Goal: Task Accomplishment & Management: Manage account settings

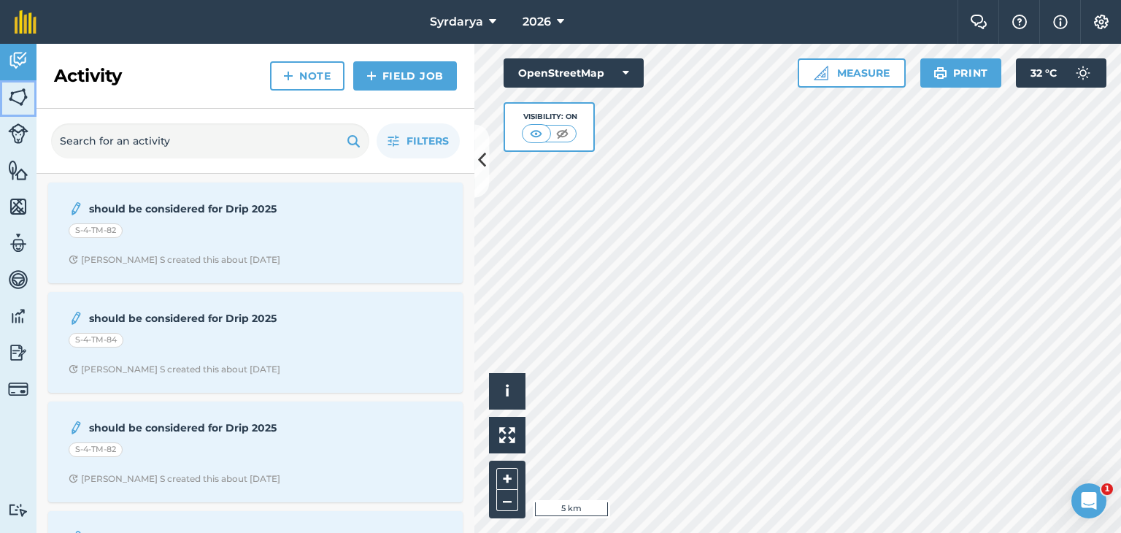
click at [15, 98] on img at bounding box center [18, 97] width 20 height 22
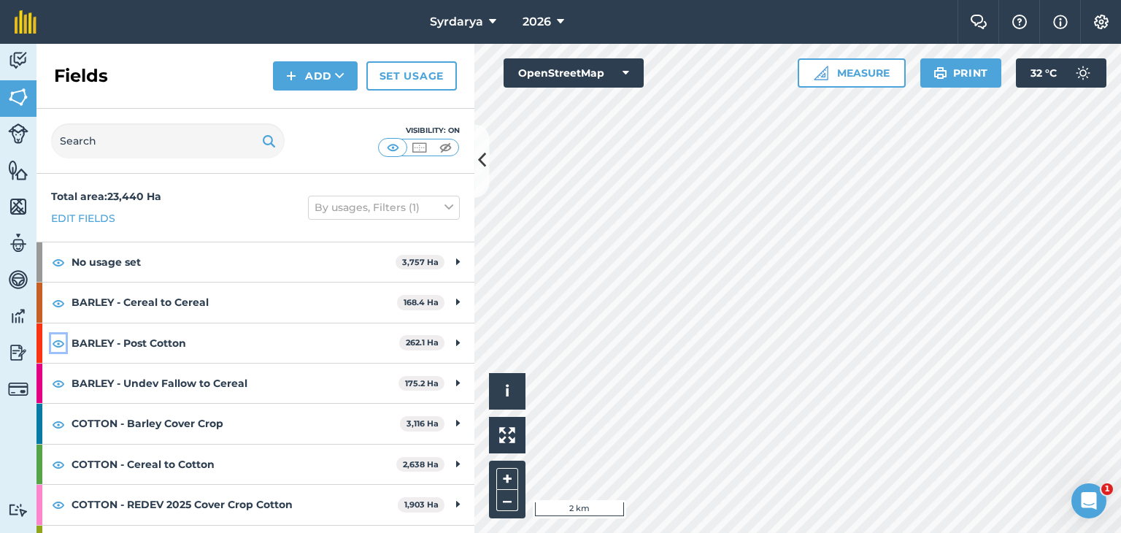
click at [55, 342] on img at bounding box center [58, 343] width 13 height 18
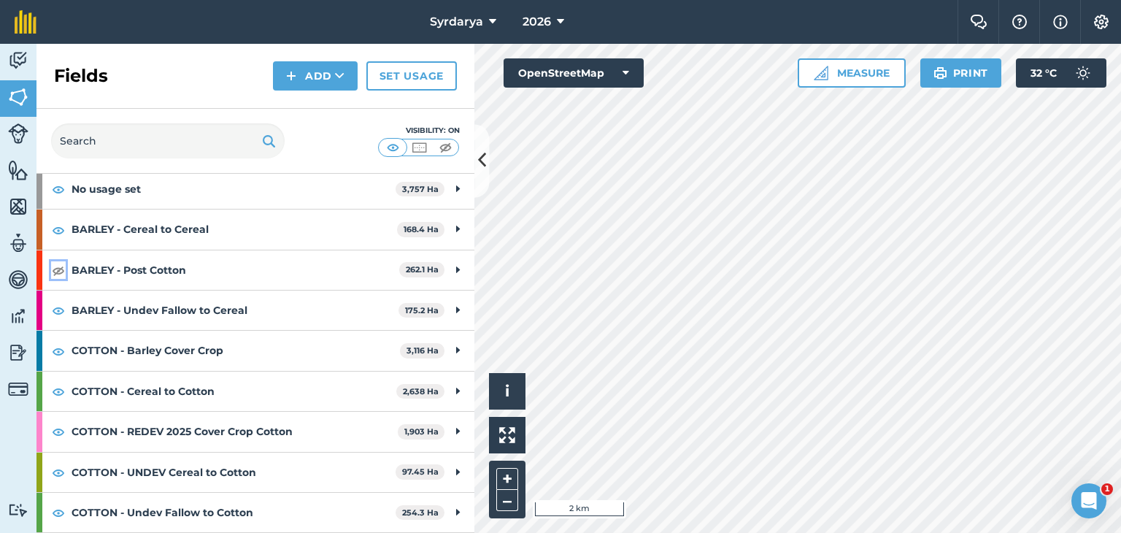
scroll to position [146, 0]
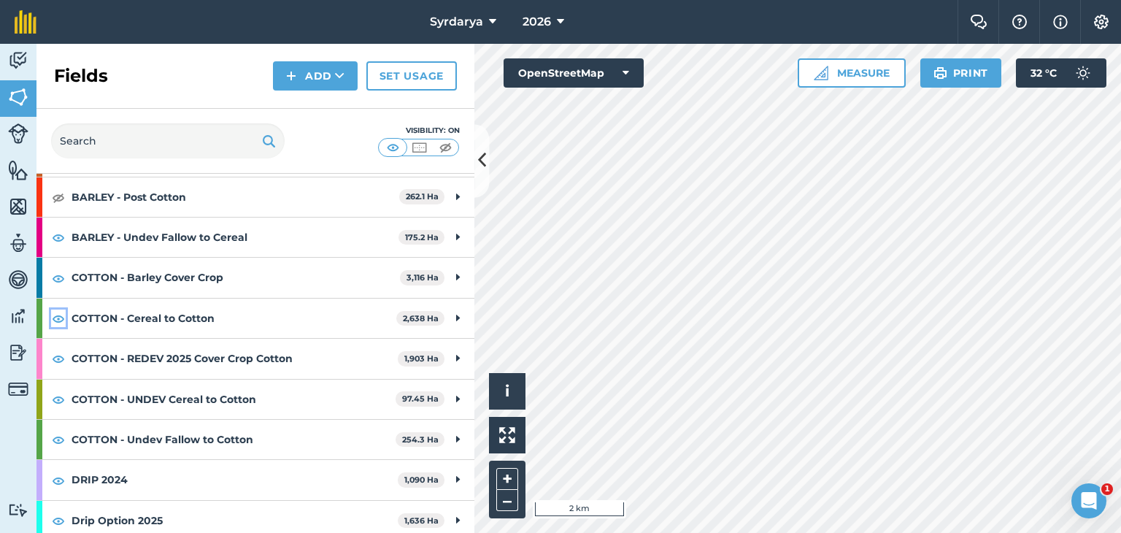
click at [58, 315] on img at bounding box center [58, 319] width 13 height 18
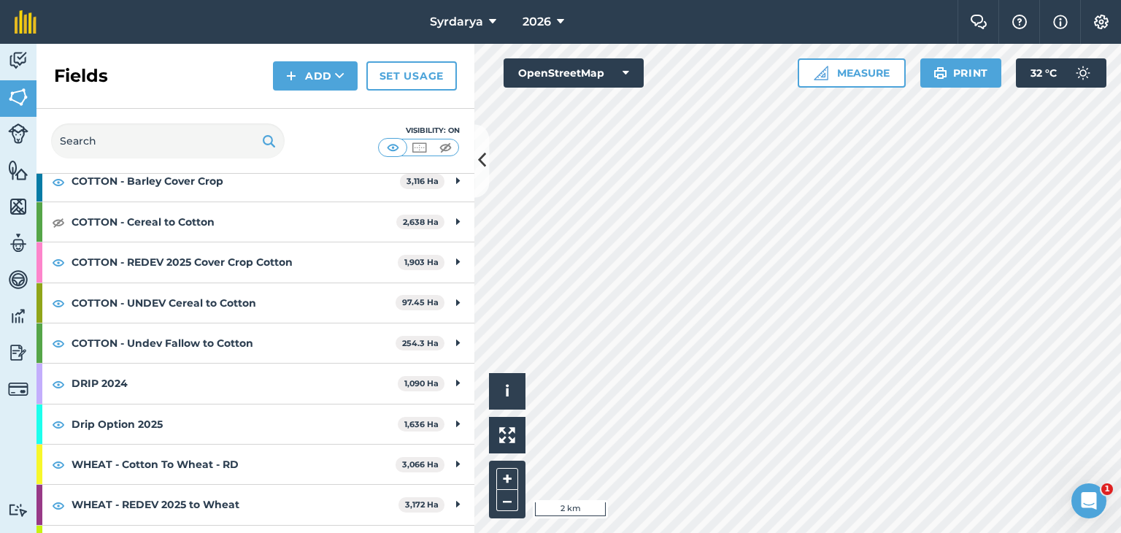
scroll to position [219, 0]
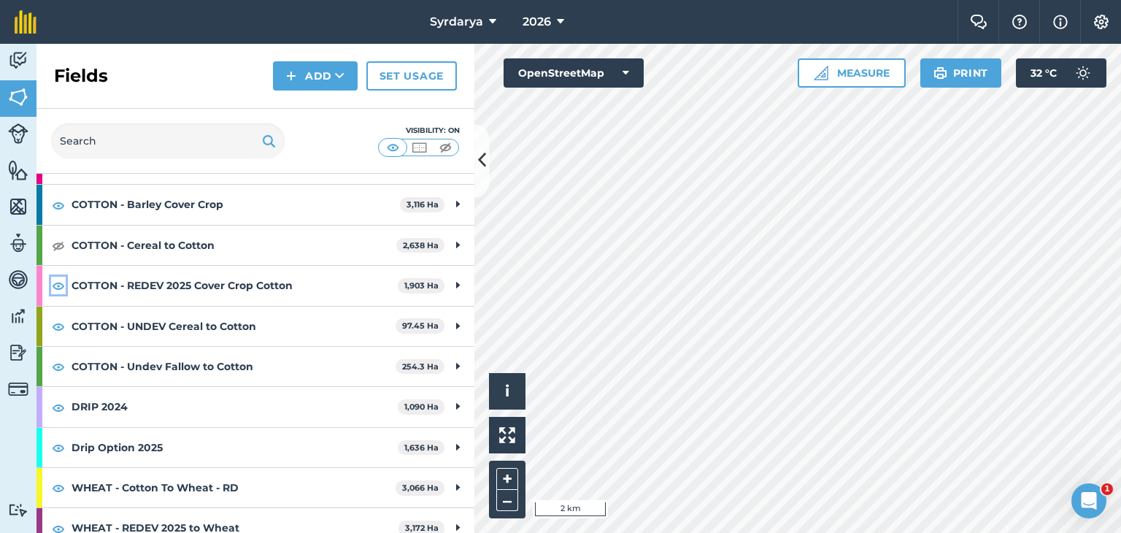
click at [56, 286] on img at bounding box center [58, 286] width 13 height 18
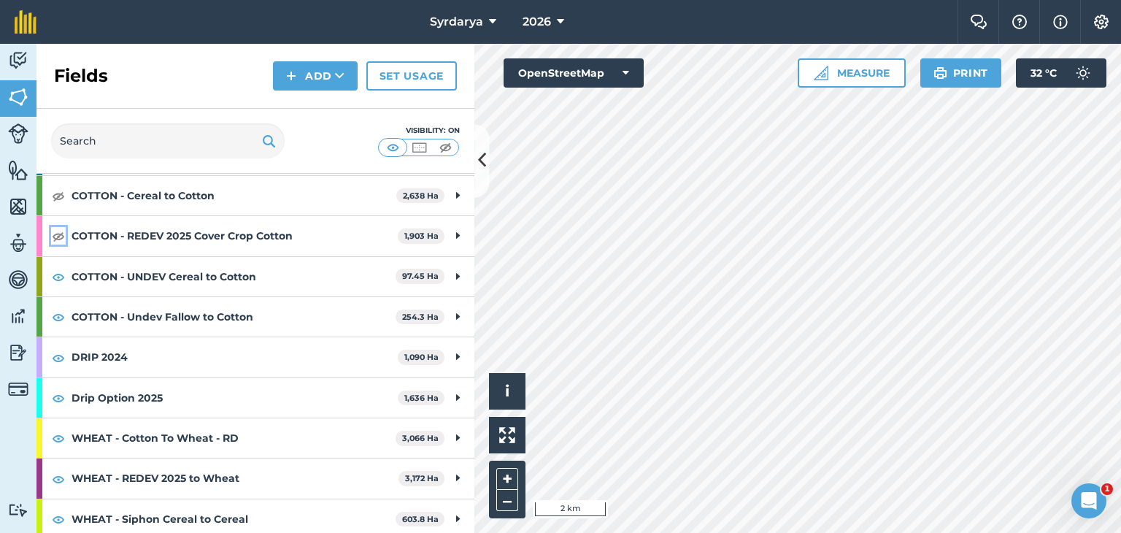
scroll to position [292, 0]
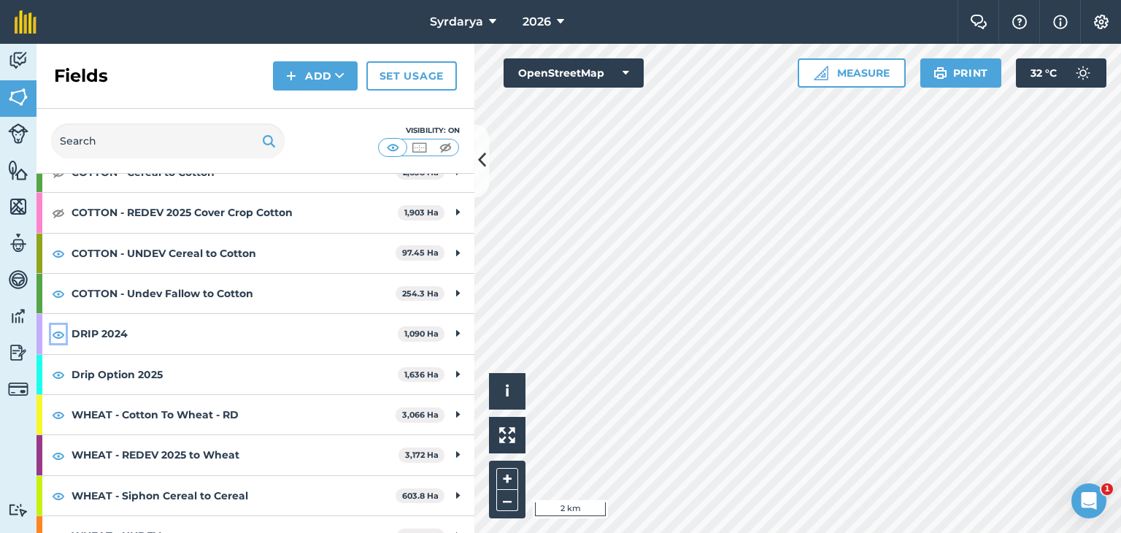
click at [57, 334] on img at bounding box center [58, 335] width 13 height 18
click at [58, 375] on img at bounding box center [58, 375] width 13 height 18
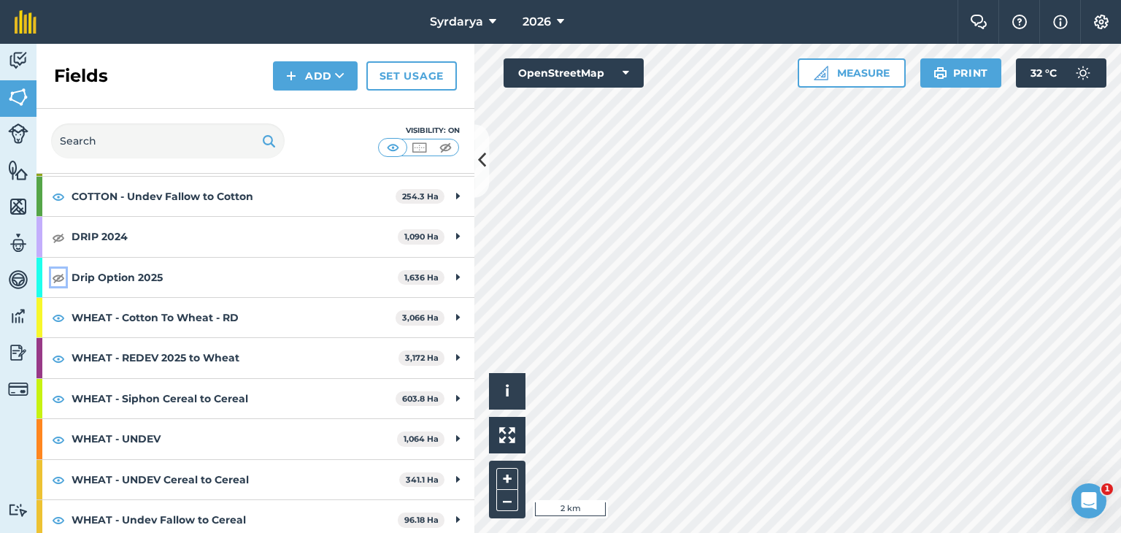
scroll to position [394, 0]
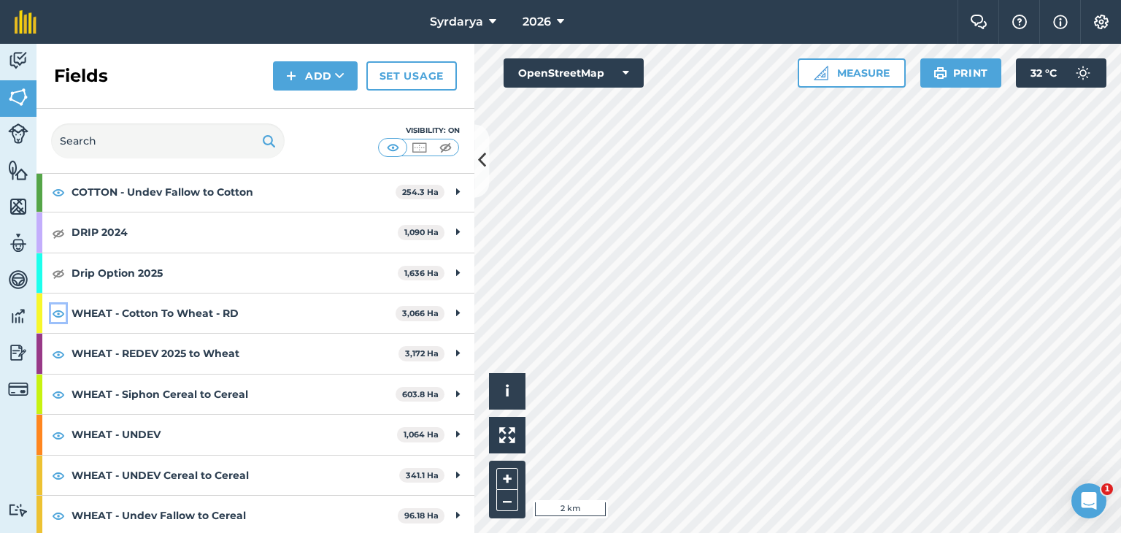
click at [58, 310] on img at bounding box center [58, 313] width 13 height 18
click at [55, 351] on img at bounding box center [58, 354] width 13 height 18
click at [61, 349] on img at bounding box center [58, 354] width 13 height 18
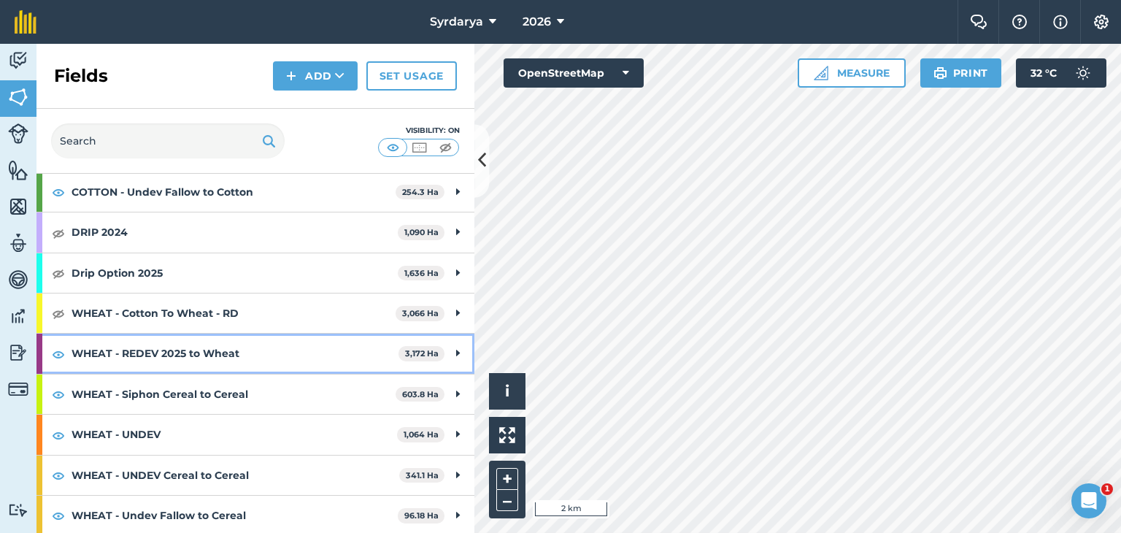
click at [50, 353] on div "WHEAT - REDEV 2025 to Wheat 3,172 Ha" at bounding box center [256, 353] width 438 height 39
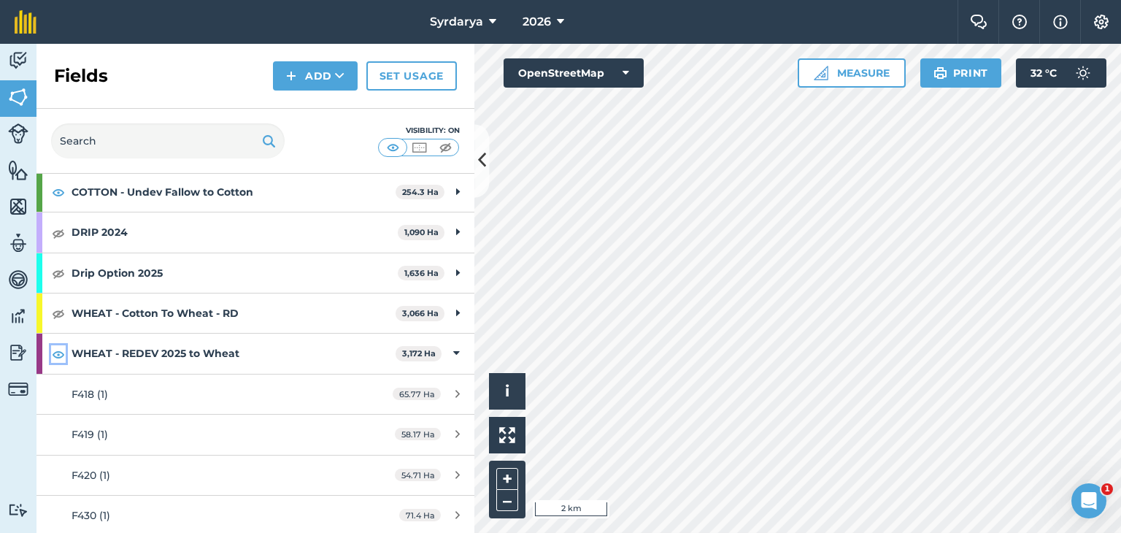
click at [58, 351] on img at bounding box center [58, 354] width 13 height 18
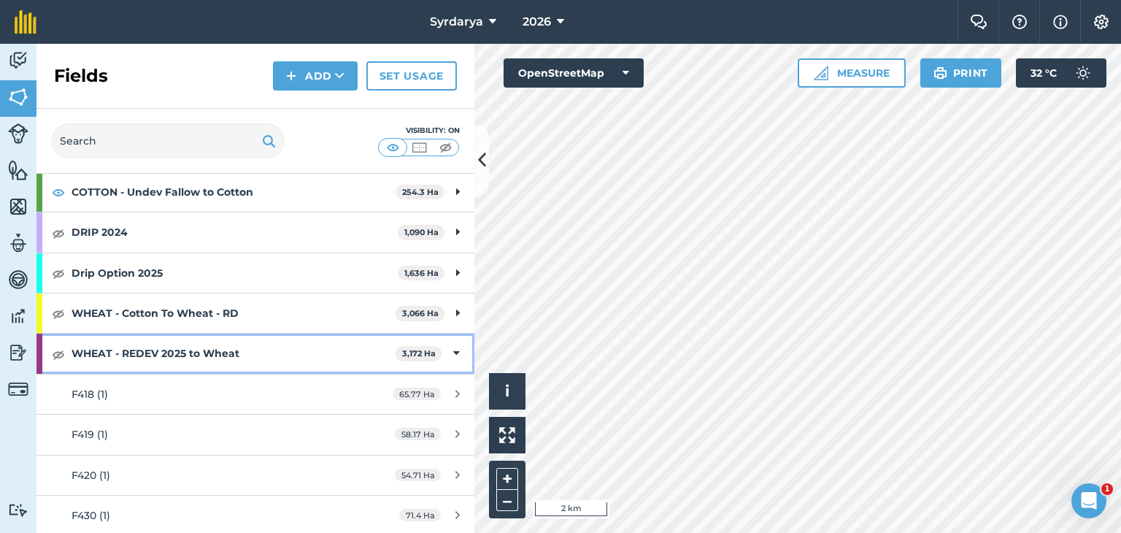
click at [107, 350] on strong "WHEAT - REDEV 2025 to Wheat" at bounding box center [234, 353] width 324 height 39
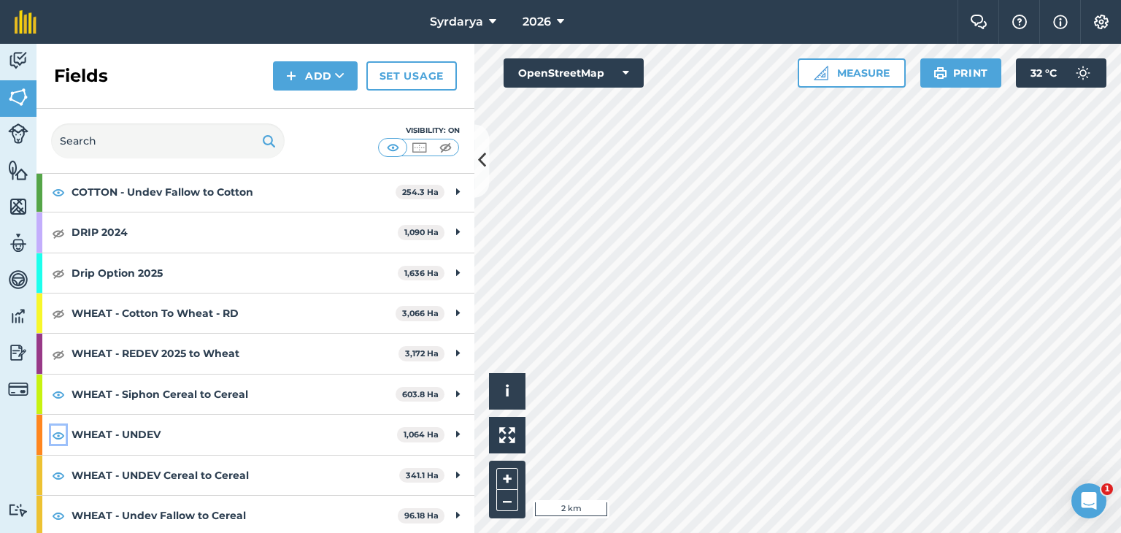
click at [58, 429] on img at bounding box center [58, 435] width 13 height 18
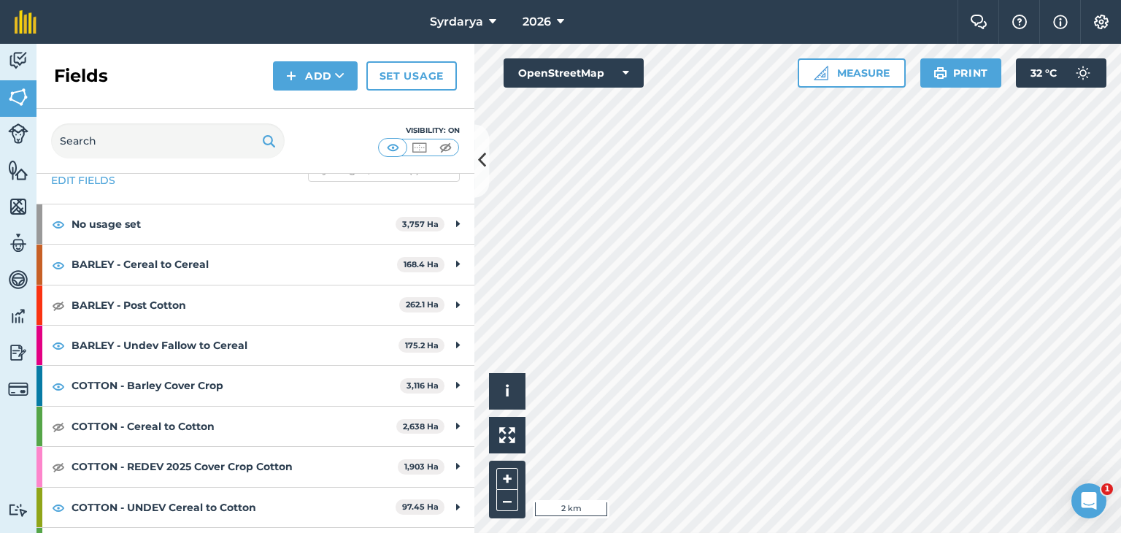
scroll to position [73, 0]
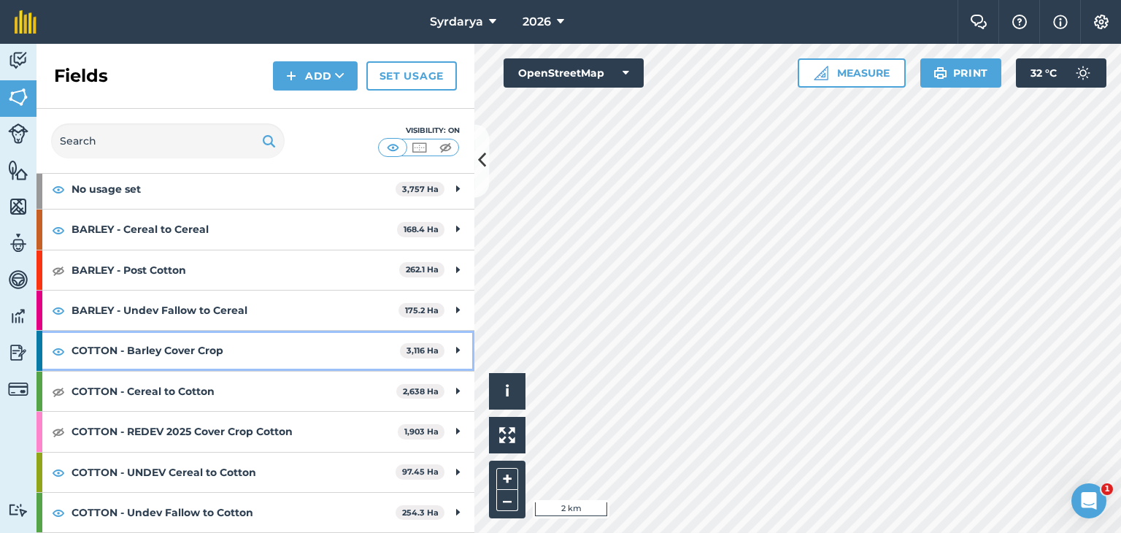
click at [50, 348] on div "COTTON - Barley Cover Crop 3,116 Ha" at bounding box center [256, 350] width 438 height 39
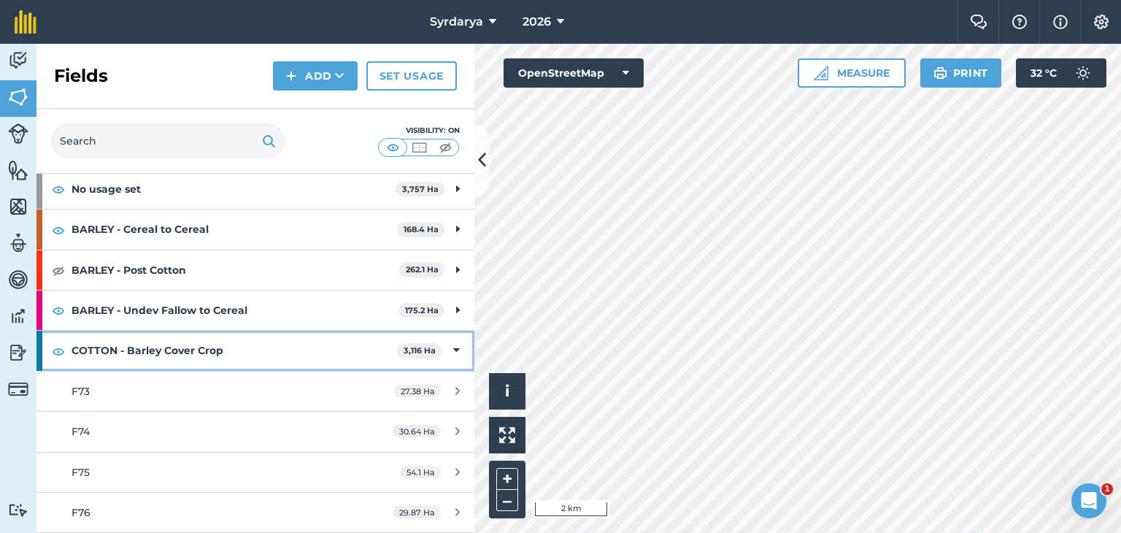
click at [82, 350] on strong "COTTON - Barley Cover Crop" at bounding box center [235, 350] width 326 height 39
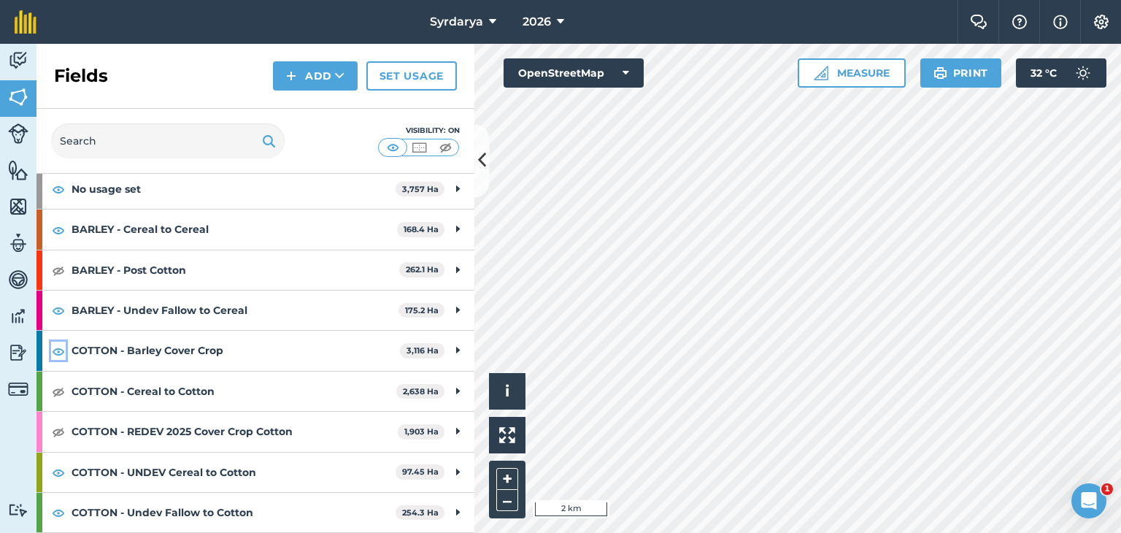
click at [58, 350] on img at bounding box center [58, 351] width 13 height 18
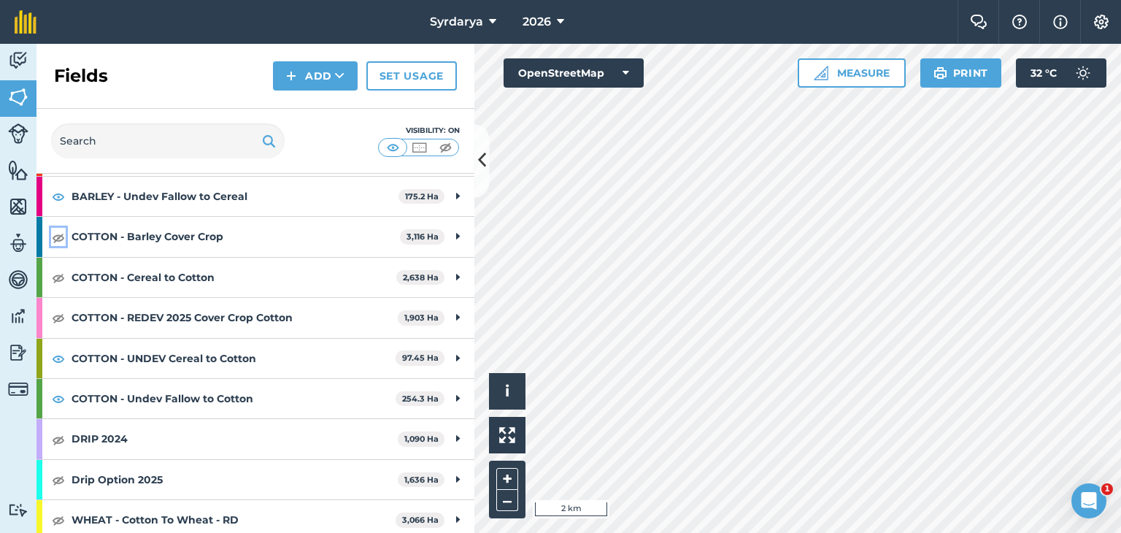
scroll to position [219, 0]
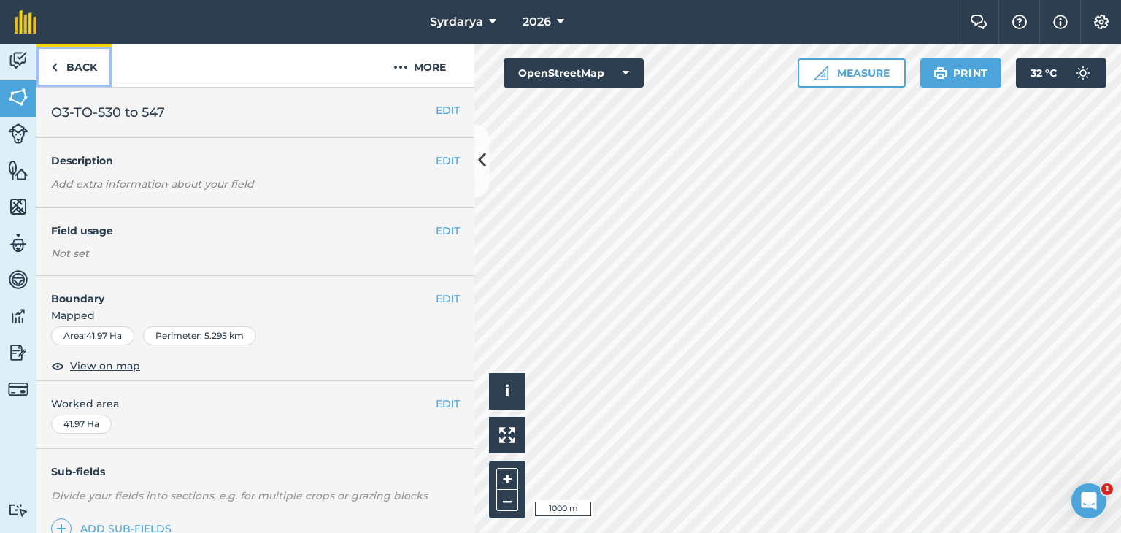
click at [61, 62] on link "Back" at bounding box center [74, 65] width 75 height 43
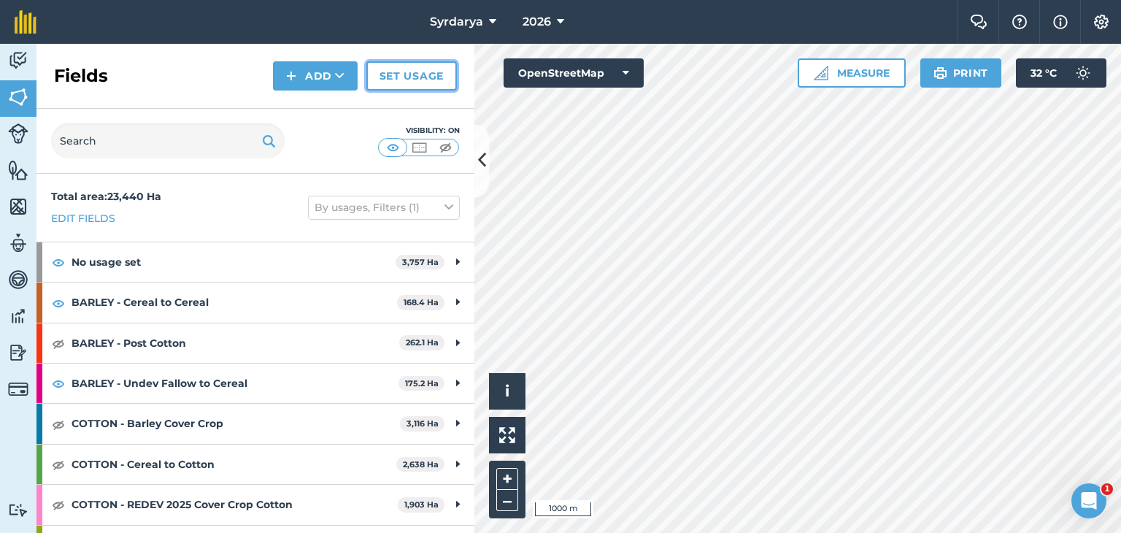
click at [406, 78] on link "Set usage" at bounding box center [411, 75] width 91 height 29
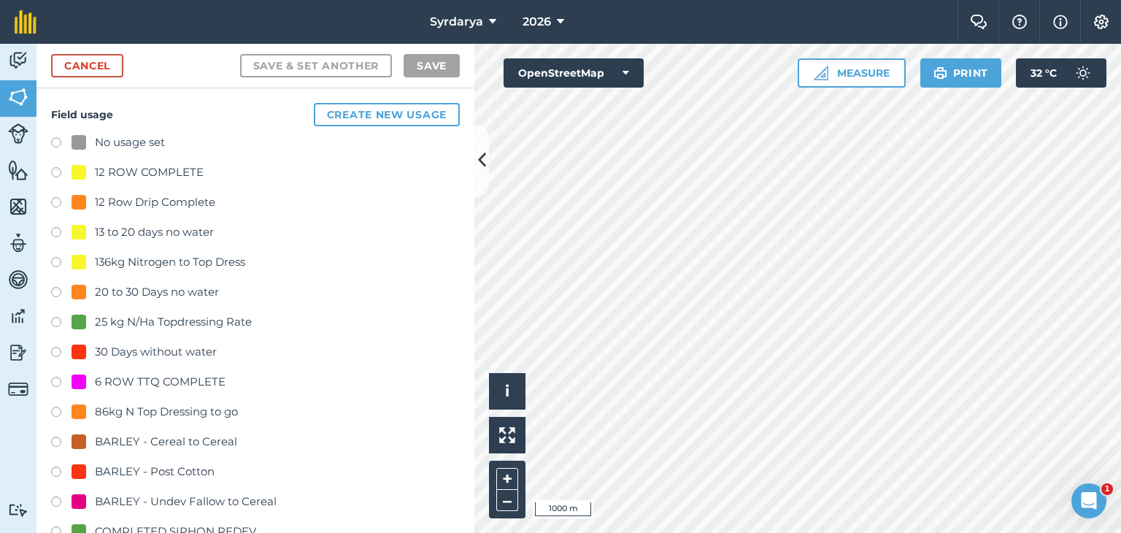
click at [55, 138] on label at bounding box center [61, 144] width 20 height 15
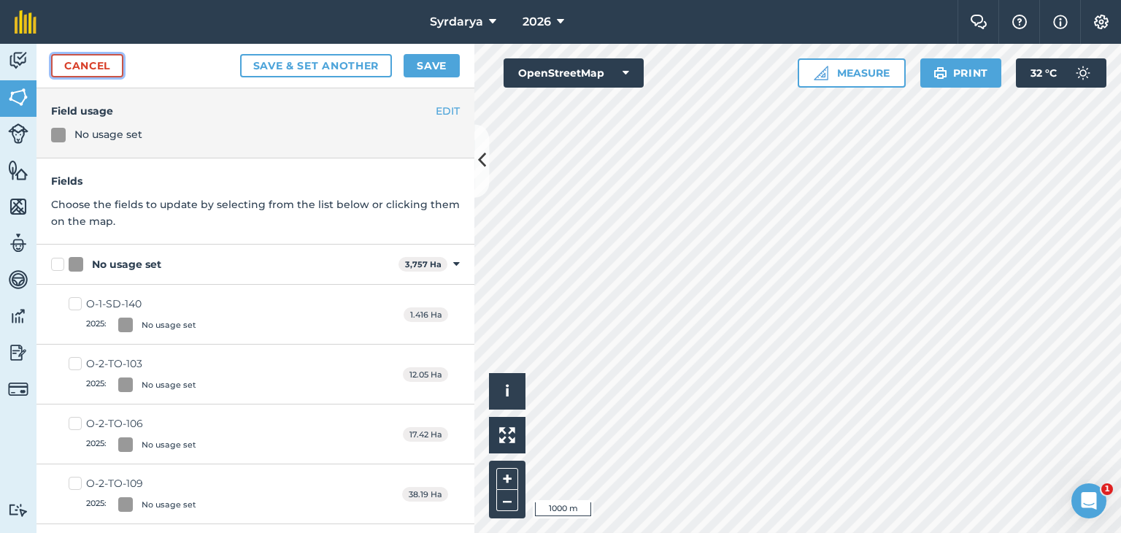
click at [74, 64] on link "Cancel" at bounding box center [87, 65] width 72 height 23
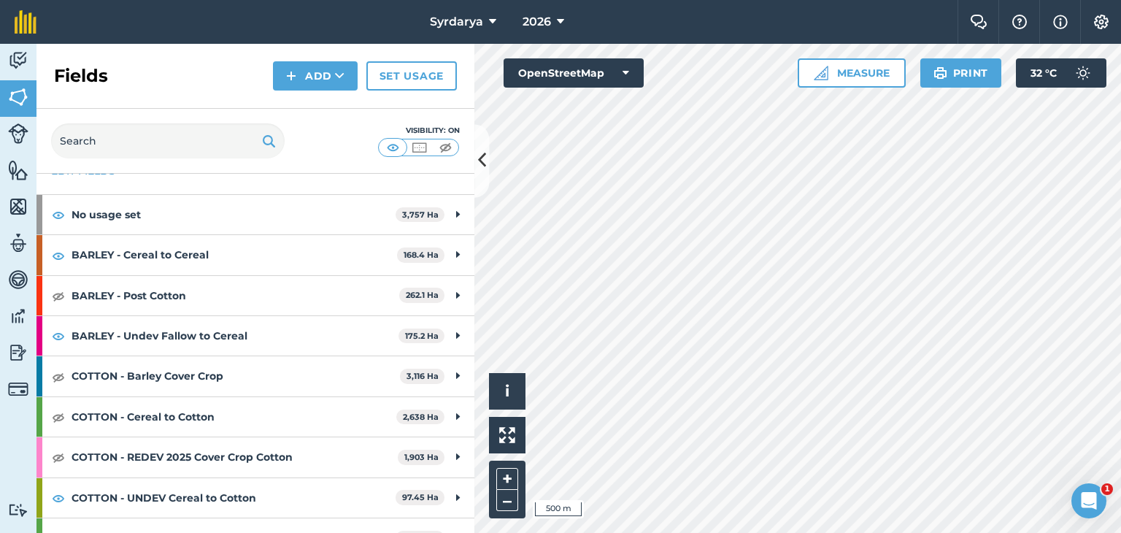
scroll to position [73, 0]
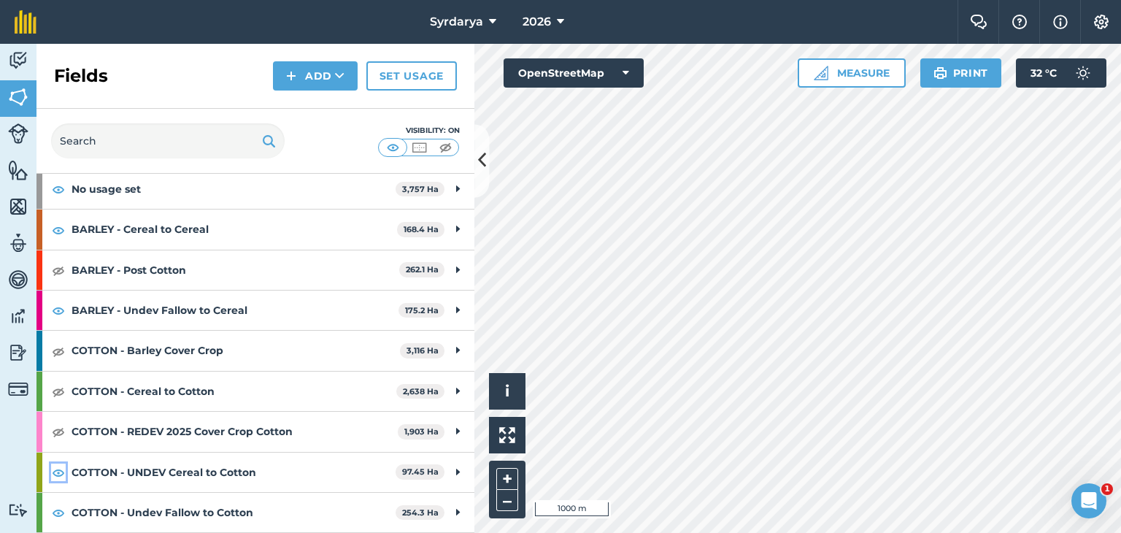
click at [55, 469] on img at bounding box center [58, 473] width 13 height 18
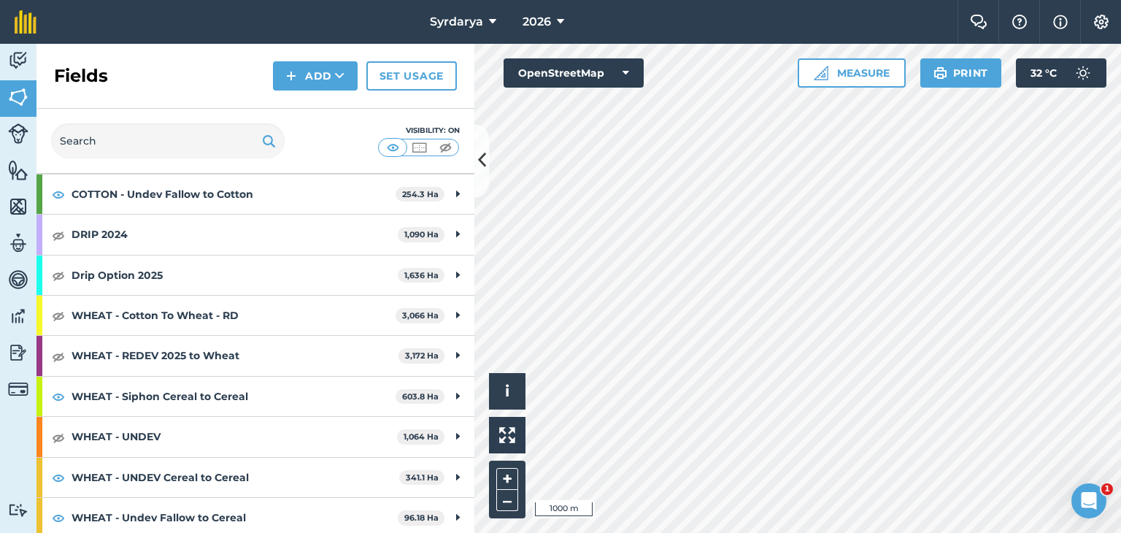
scroll to position [394, 0]
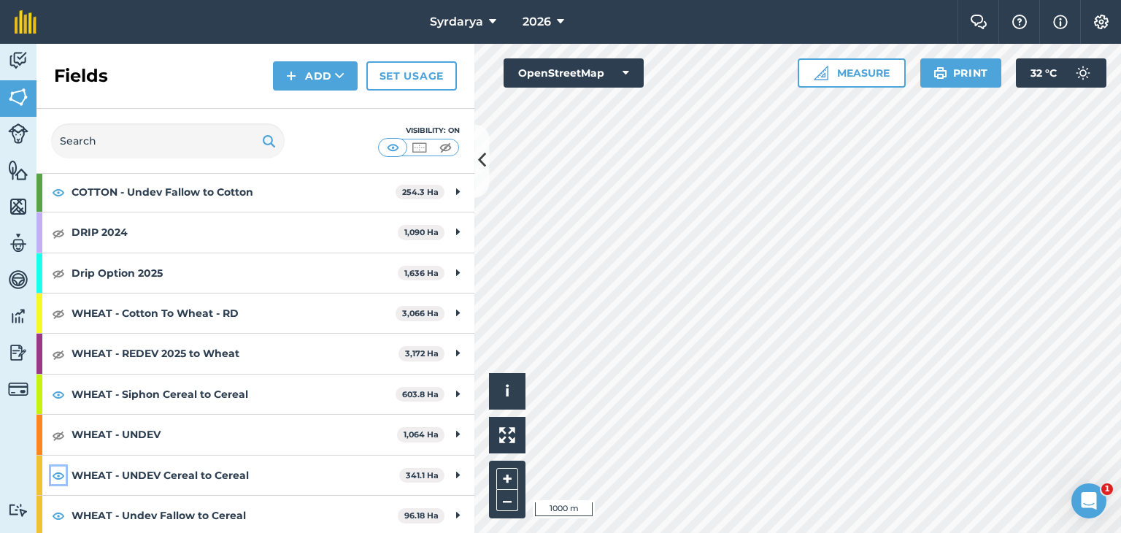
click at [57, 471] on img at bounding box center [58, 476] width 13 height 18
click at [60, 471] on img at bounding box center [58, 476] width 13 height 18
click at [58, 389] on img at bounding box center [58, 394] width 13 height 18
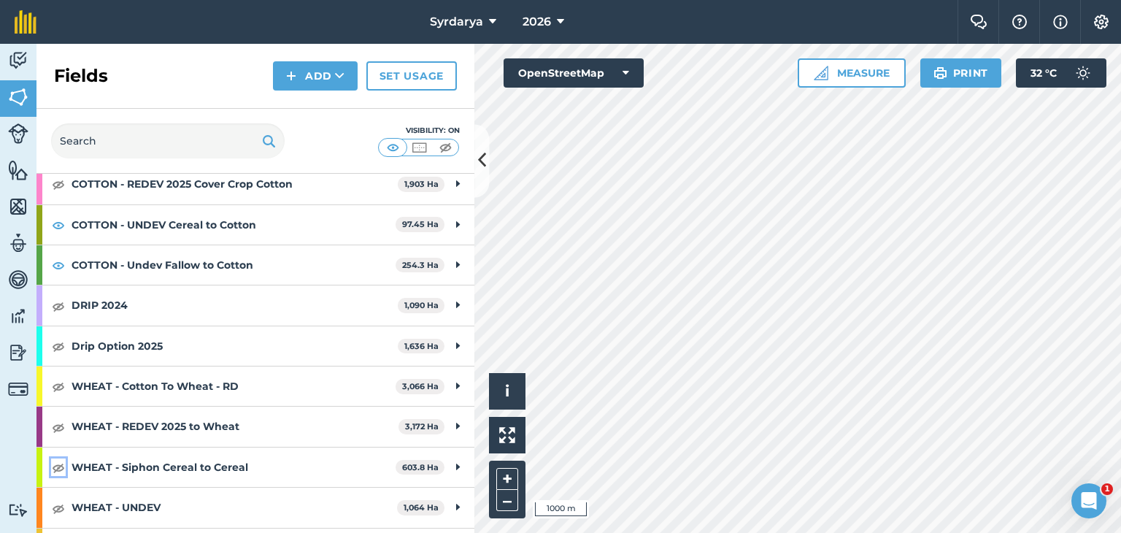
scroll to position [247, 0]
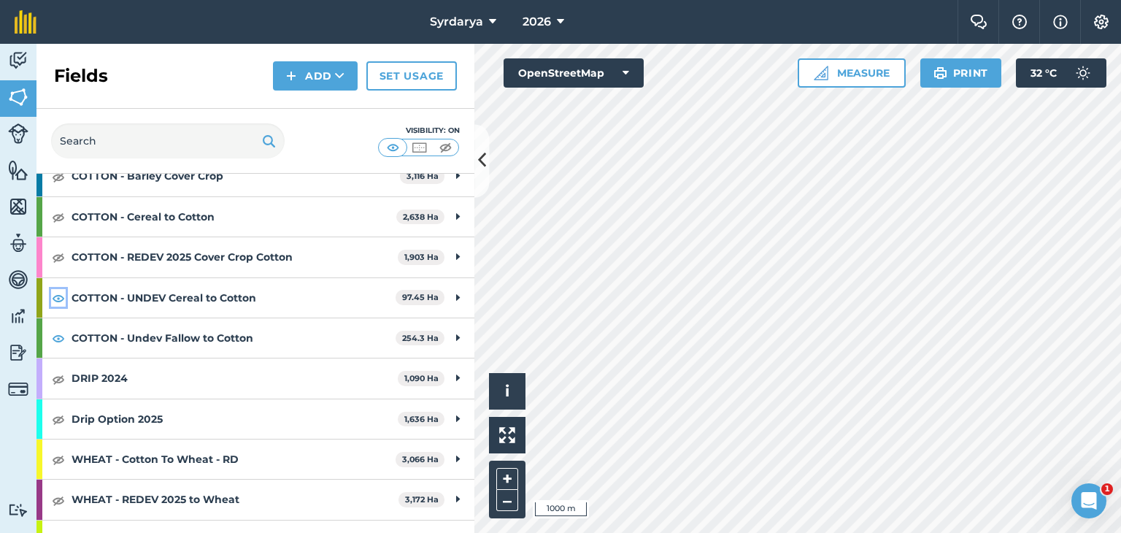
click at [60, 293] on img at bounding box center [58, 298] width 13 height 18
click at [55, 335] on img at bounding box center [58, 338] width 13 height 18
click at [55, 299] on img at bounding box center [58, 298] width 13 height 18
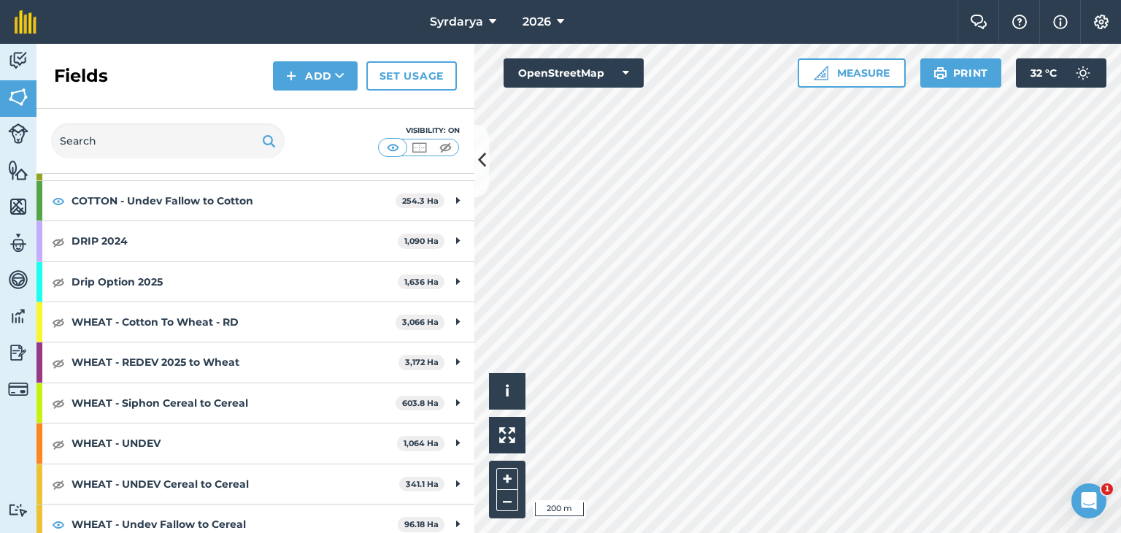
scroll to position [394, 0]
